Goal: Transaction & Acquisition: Book appointment/travel/reservation

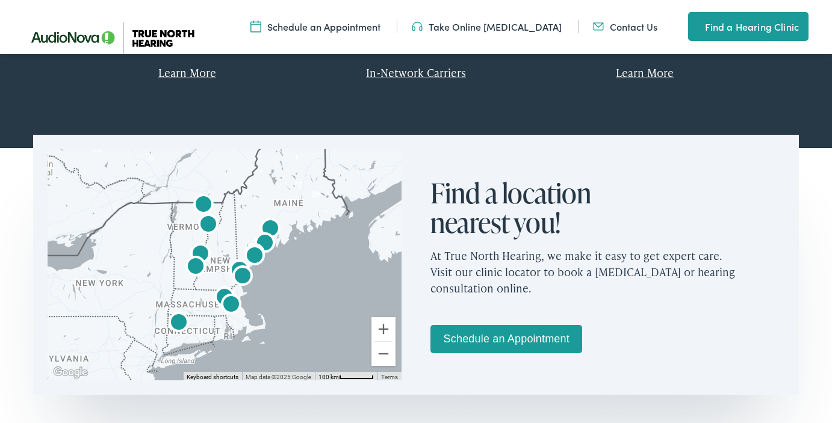
scroll to position [654, 0]
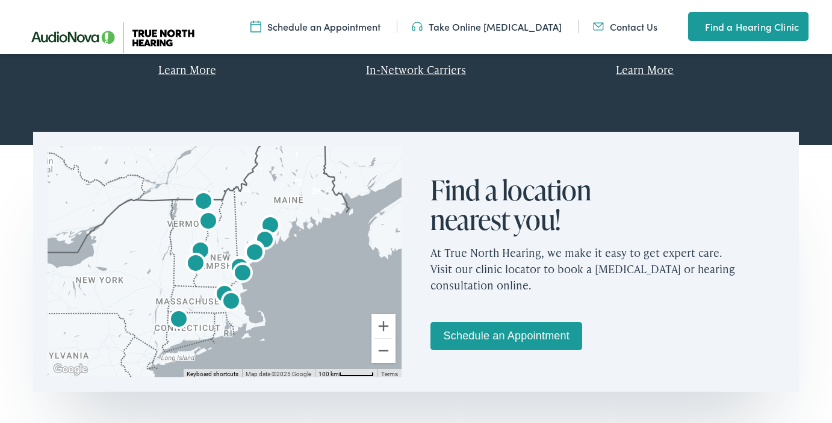
click at [269, 237] on img "AudioNova" at bounding box center [265, 241] width 29 height 29
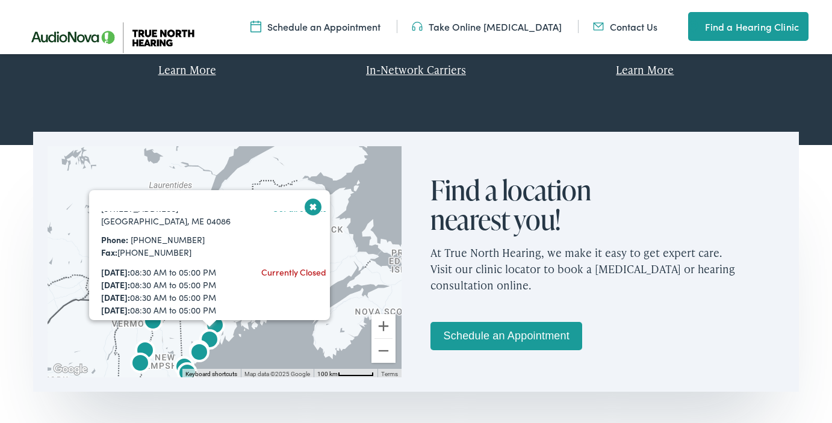
scroll to position [73, 0]
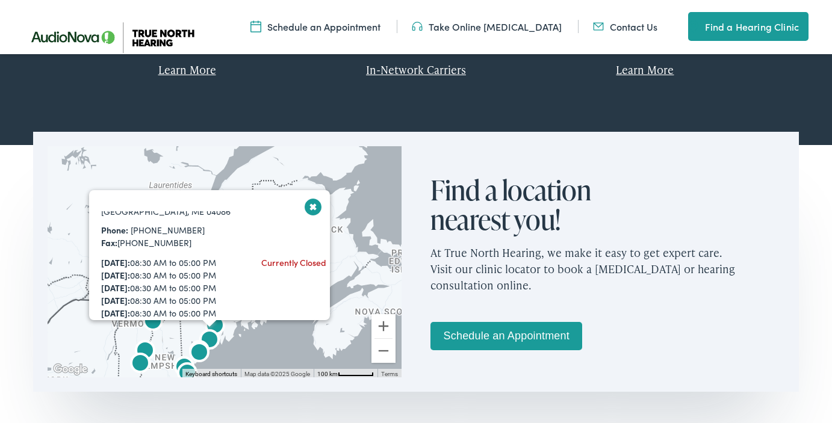
click at [170, 272] on div "Monday: 08:30 AM to 05:00 PM Tuesday: 08:30 AM to 05:00 PM Wednesday: 08:30 AM …" at bounding box center [169, 301] width 137 height 89
click at [283, 264] on div "Currently Closed" at bounding box center [293, 263] width 65 height 13
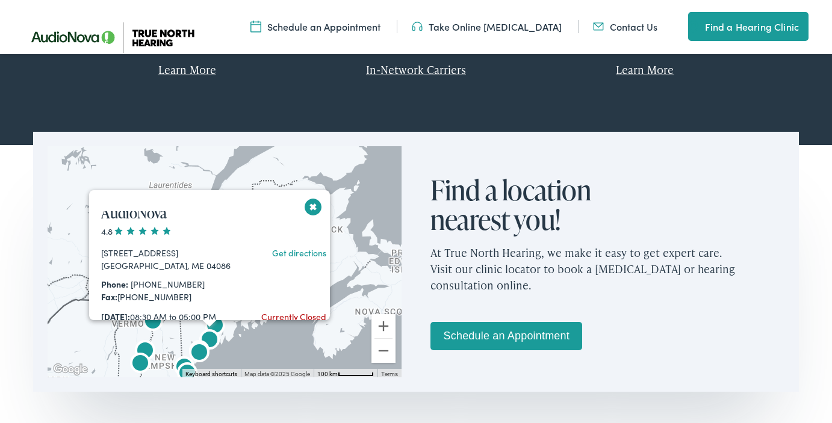
scroll to position [17, 0]
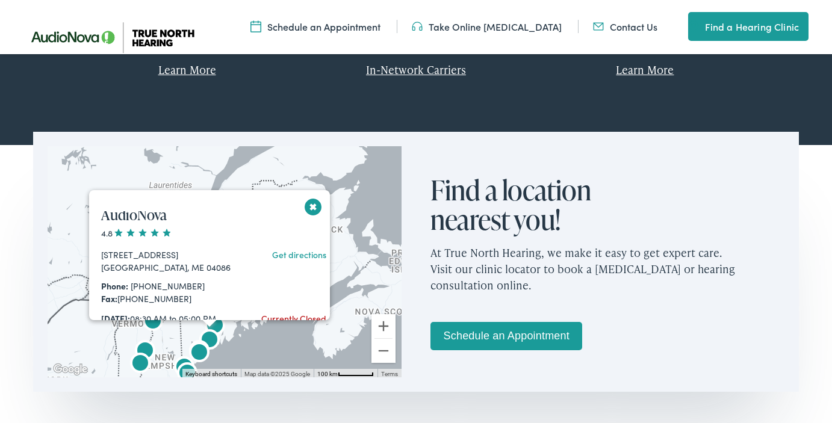
click at [151, 232] on span at bounding box center [142, 233] width 58 height 8
click at [161, 234] on span at bounding box center [142, 233] width 58 height 8
click at [122, 233] on span at bounding box center [142, 233] width 58 height 8
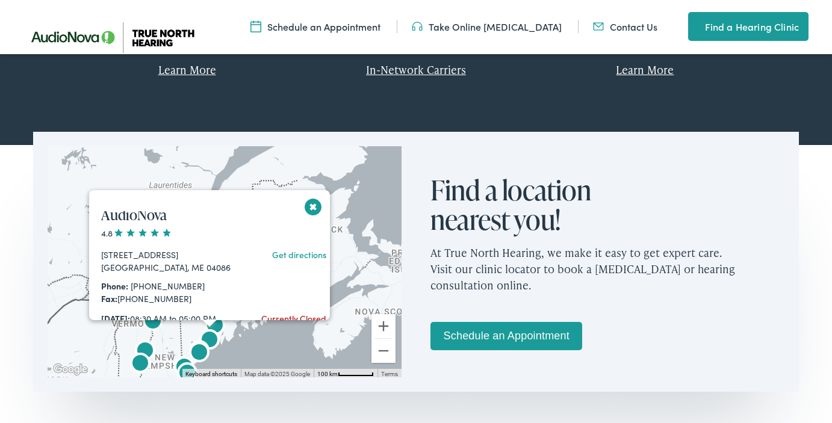
click at [122, 233] on span at bounding box center [142, 233] width 58 height 8
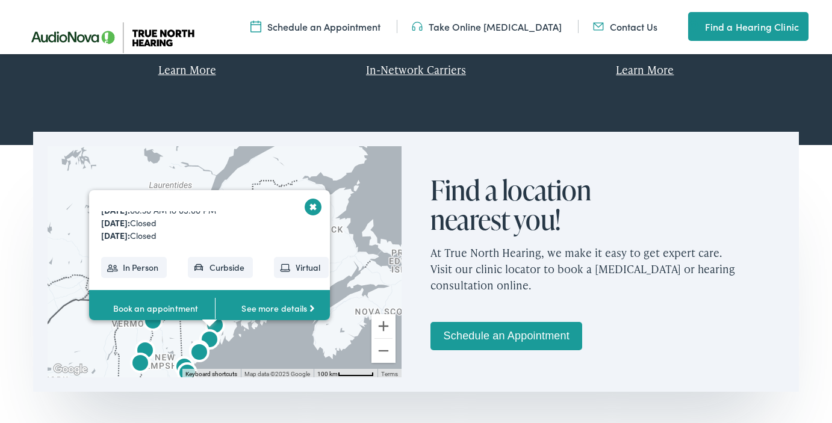
scroll to position [663, 0]
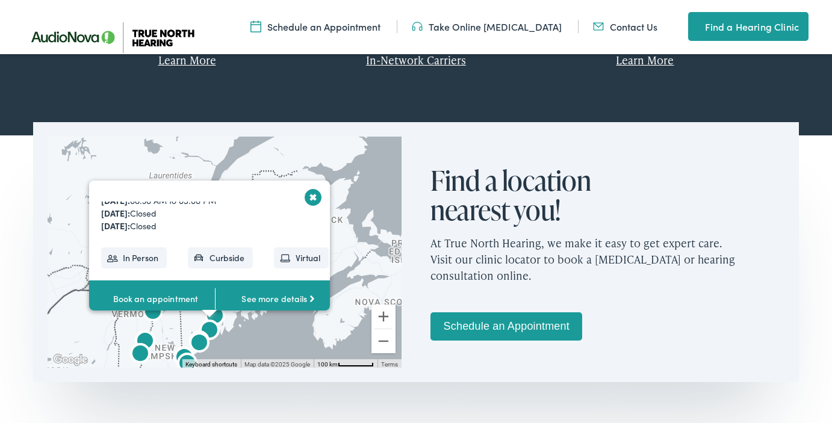
click at [276, 299] on link "See more details" at bounding box center [278, 299] width 126 height 37
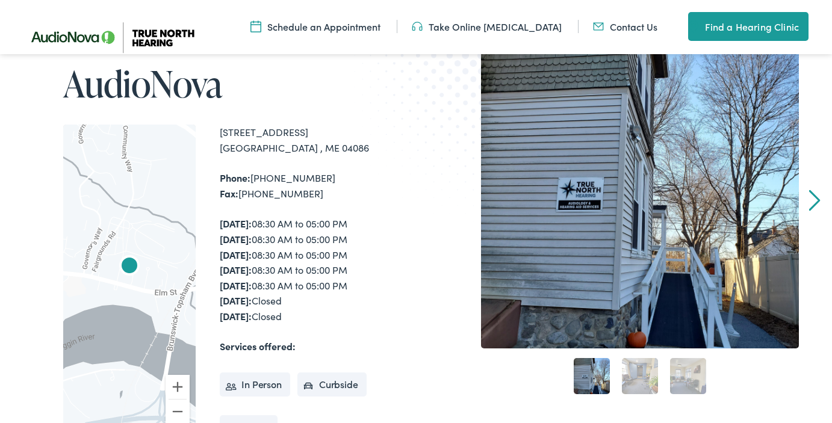
scroll to position [202, 0]
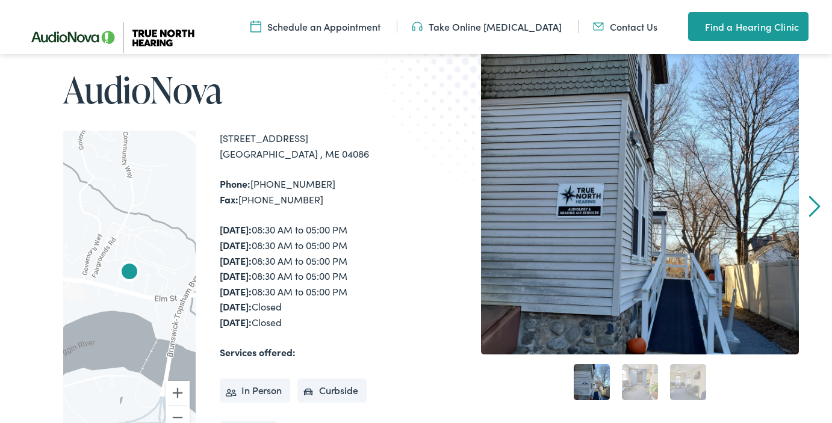
click at [641, 385] on link "2" at bounding box center [640, 382] width 36 height 36
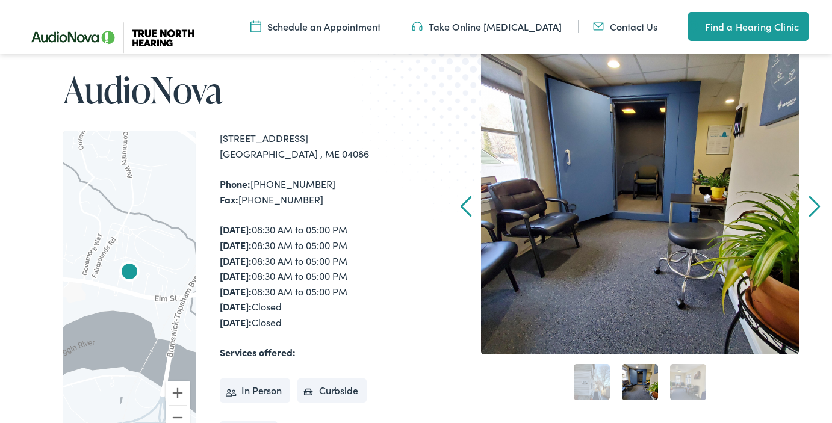
click at [687, 387] on link "3" at bounding box center [688, 382] width 36 height 36
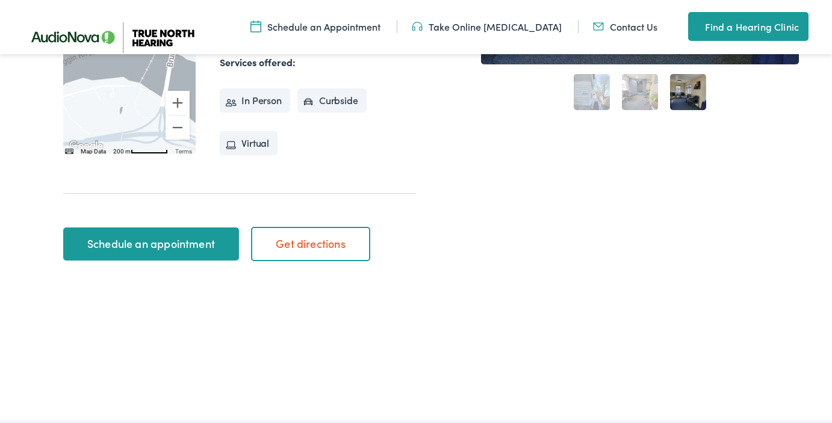
scroll to position [484, 0]
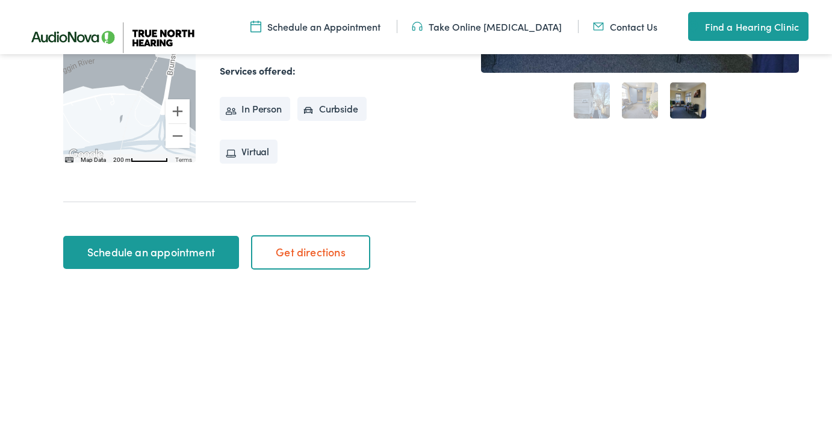
click at [140, 247] on link "Schedule an appointment" at bounding box center [150, 253] width 175 height 34
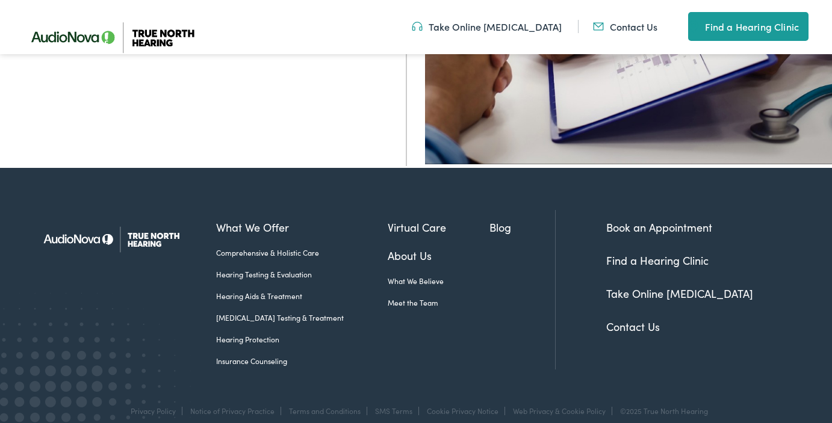
scroll to position [419, 0]
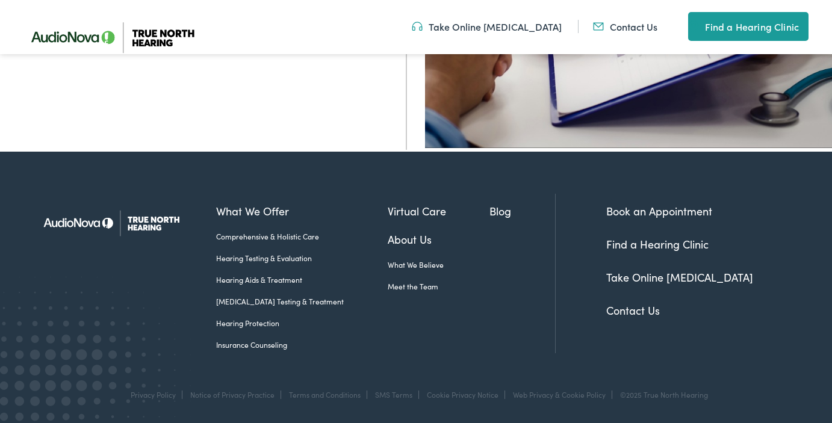
click at [448, 281] on link "Meet the Team" at bounding box center [439, 286] width 102 height 11
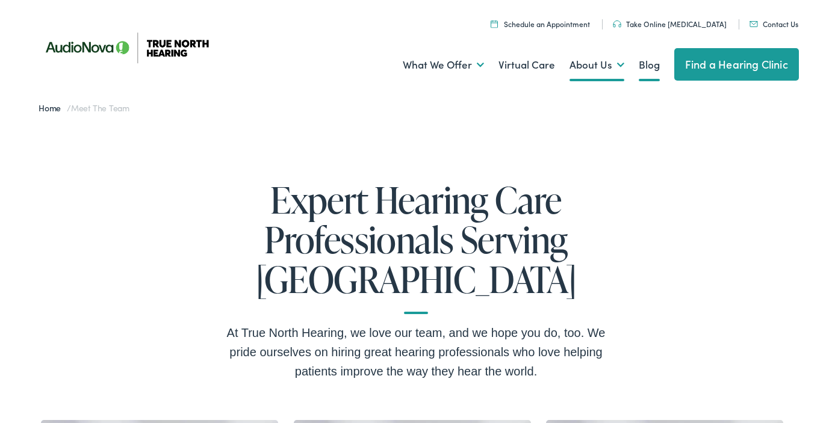
click at [651, 64] on link "Blog" at bounding box center [649, 65] width 21 height 45
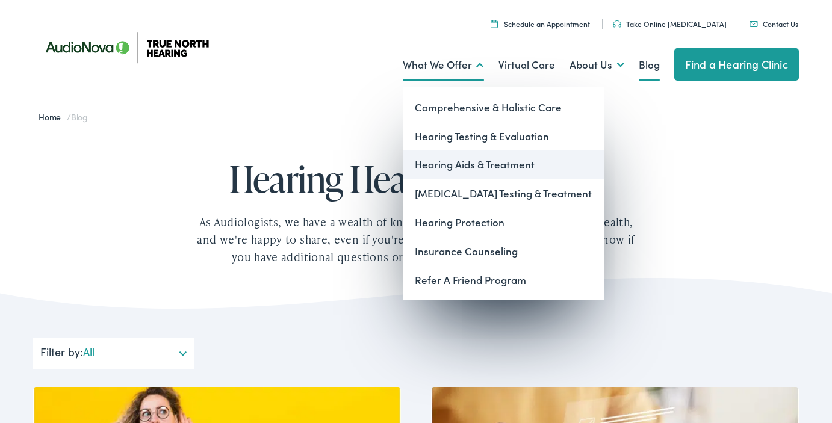
click at [449, 169] on link "Hearing Aids & Treatment" at bounding box center [503, 165] width 201 height 29
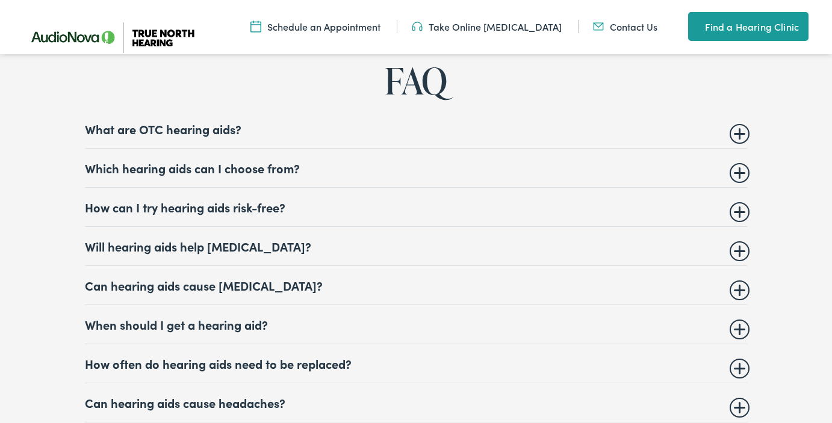
scroll to position [4568, 0]
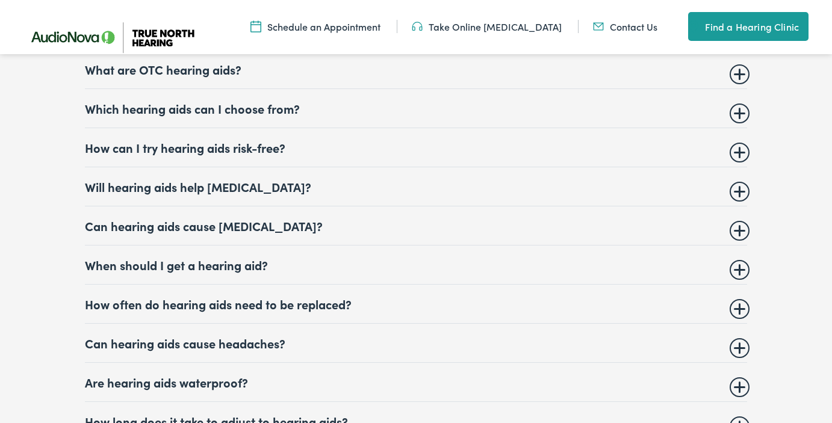
click at [157, 114] on summary "Which hearing aids can I choose from?" at bounding box center [416, 108] width 663 height 14
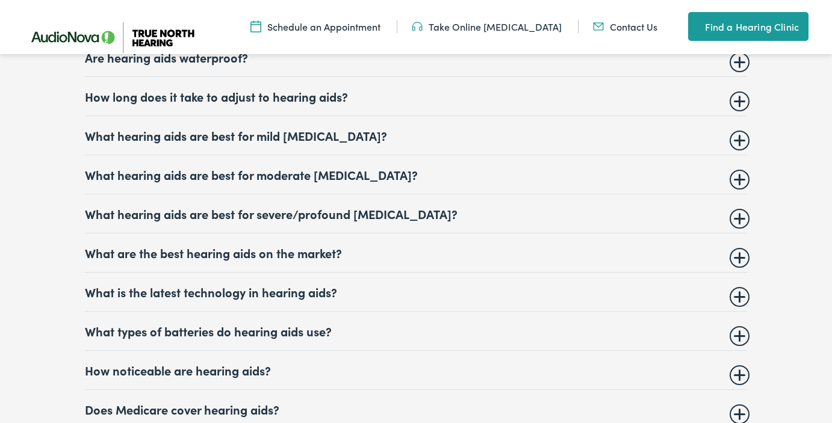
scroll to position [4970, 0]
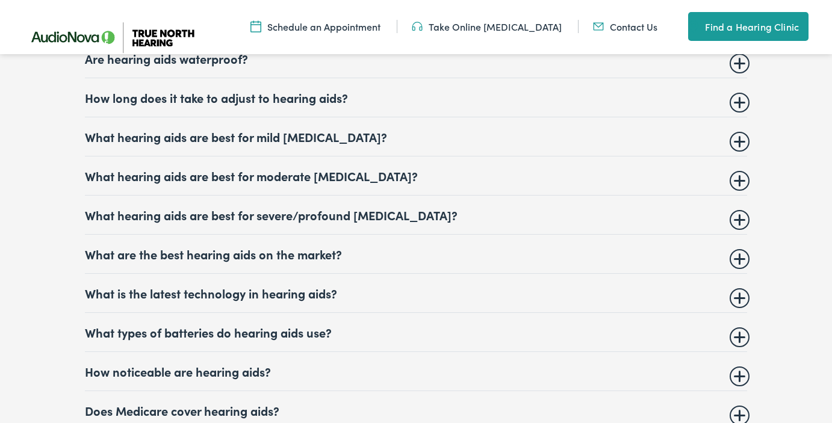
click at [254, 222] on summary "What hearing aids are best for severe/profound hearing loss?" at bounding box center [416, 215] width 663 height 14
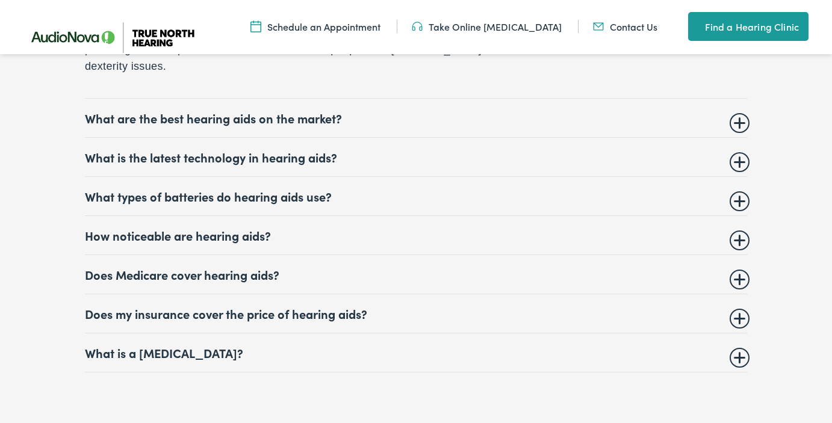
scroll to position [5192, 0]
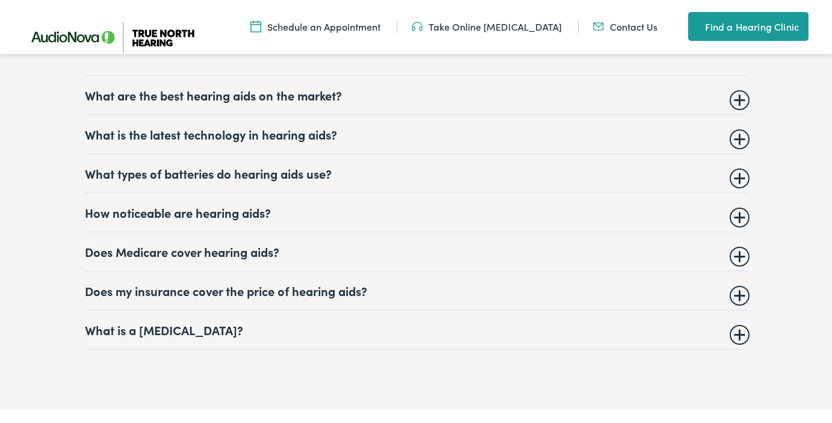
click at [267, 102] on summary "What are the best hearing aids on the market?" at bounding box center [416, 95] width 663 height 14
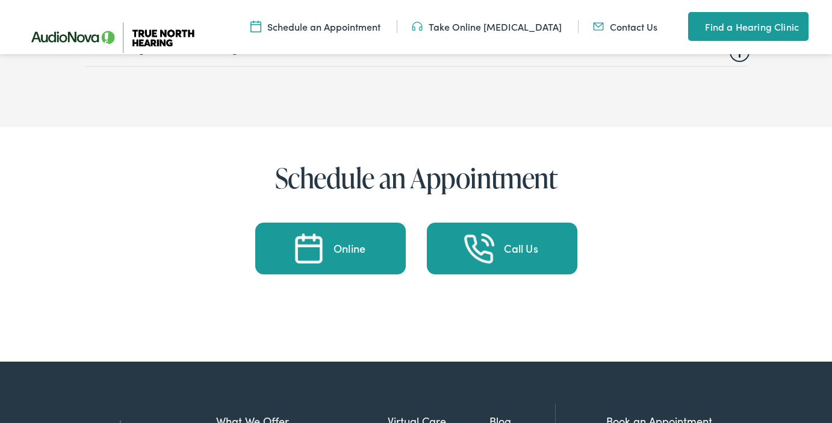
scroll to position [5507, 0]
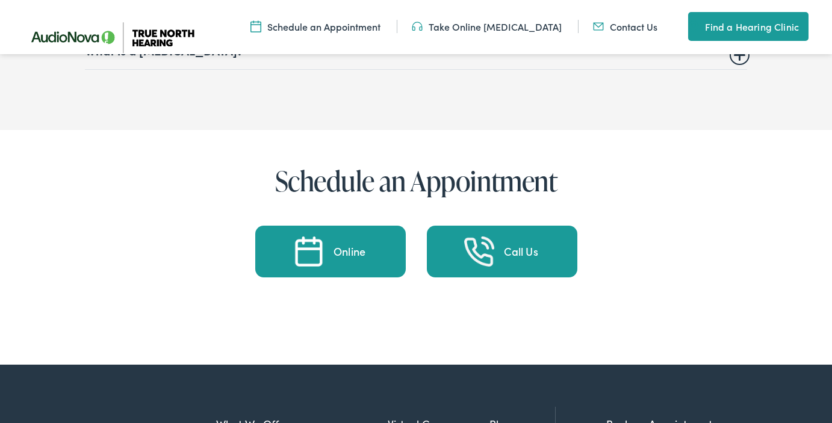
click at [525, 257] on div "Call Us" at bounding box center [521, 251] width 34 height 11
click at [337, 257] on div "Online" at bounding box center [350, 251] width 32 height 11
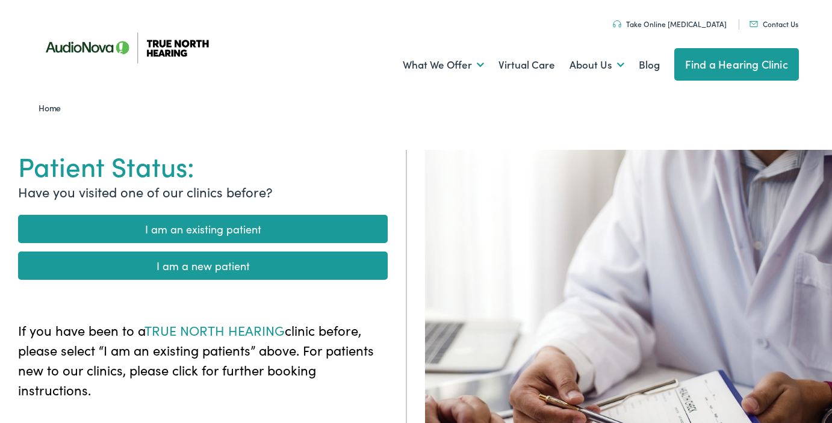
click at [226, 332] on span "TRUE NORTH HEARING" at bounding box center [215, 330] width 140 height 19
click at [774, 24] on link "Contact Us" at bounding box center [774, 24] width 49 height 10
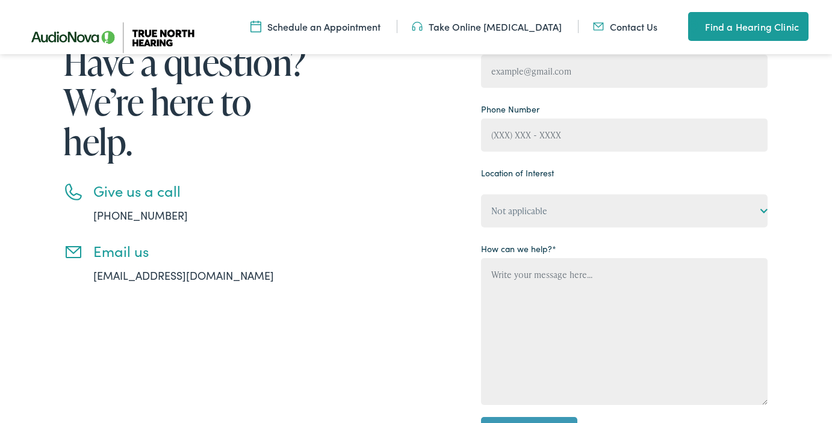
scroll to position [207, 0]
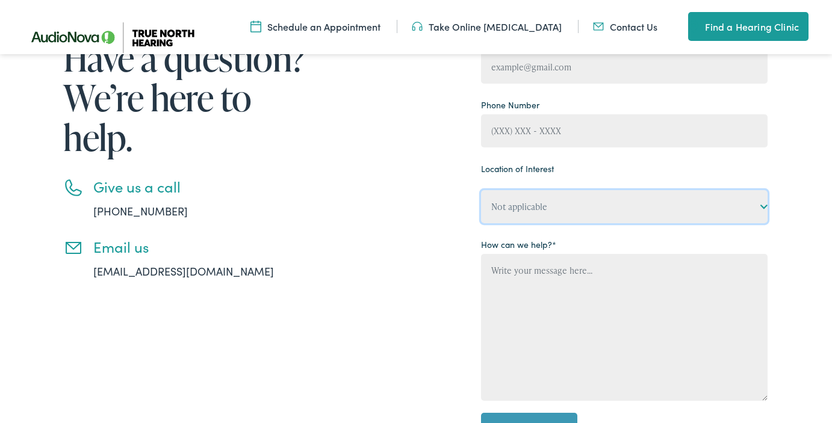
select select "True North Hearing, [GEOGRAPHIC_DATA]"
click option "True North Hearing, [GEOGRAPHIC_DATA]" at bounding box center [0, 0] width 0 height 0
